Goal: Find specific page/section: Find specific page/section

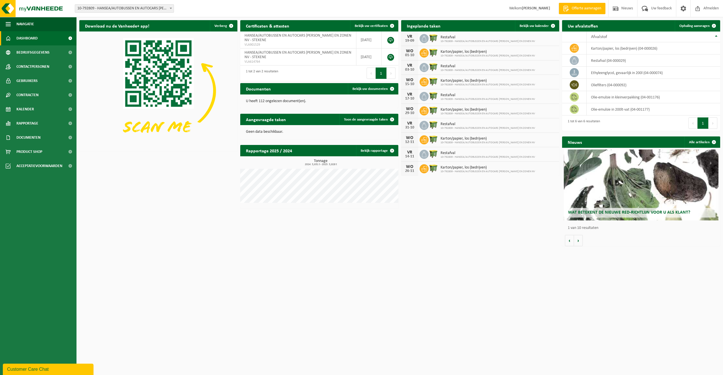
click at [303, 98] on div "U heeft 112 ongelezen document(en)." at bounding box center [319, 101] width 158 height 14
click at [381, 89] on span "Bekijk uw documenten" at bounding box center [369, 89] width 35 height 4
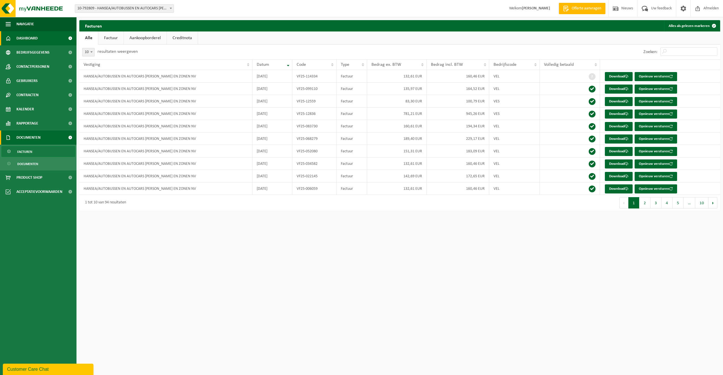
click at [33, 42] on span "Dashboard" at bounding box center [26, 38] width 21 height 14
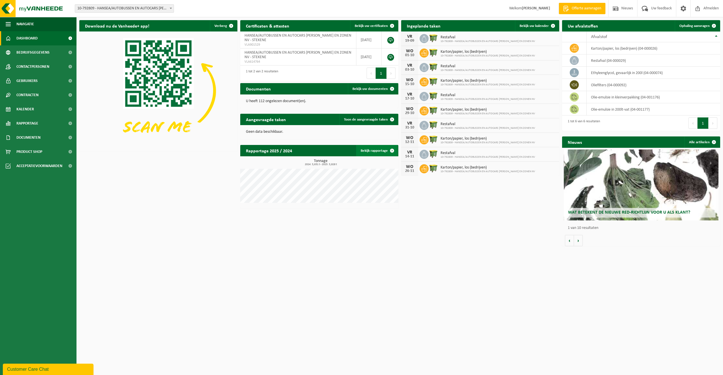
click at [390, 150] on span at bounding box center [391, 150] width 11 height 11
